Goal: Transaction & Acquisition: Purchase product/service

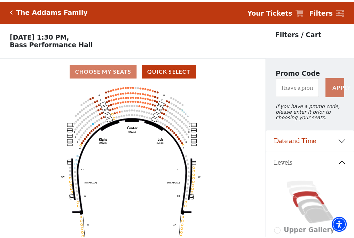
scroll to position [32, 0]
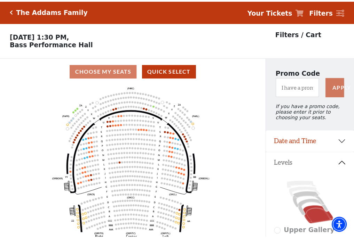
scroll to position [32, 0]
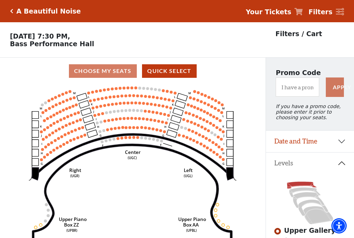
scroll to position [32, 0]
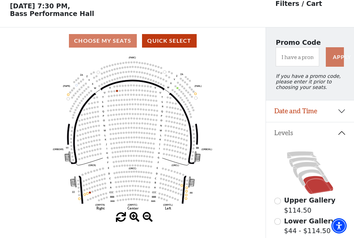
scroll to position [32, 0]
